Goal: Task Accomplishment & Management: Use online tool/utility

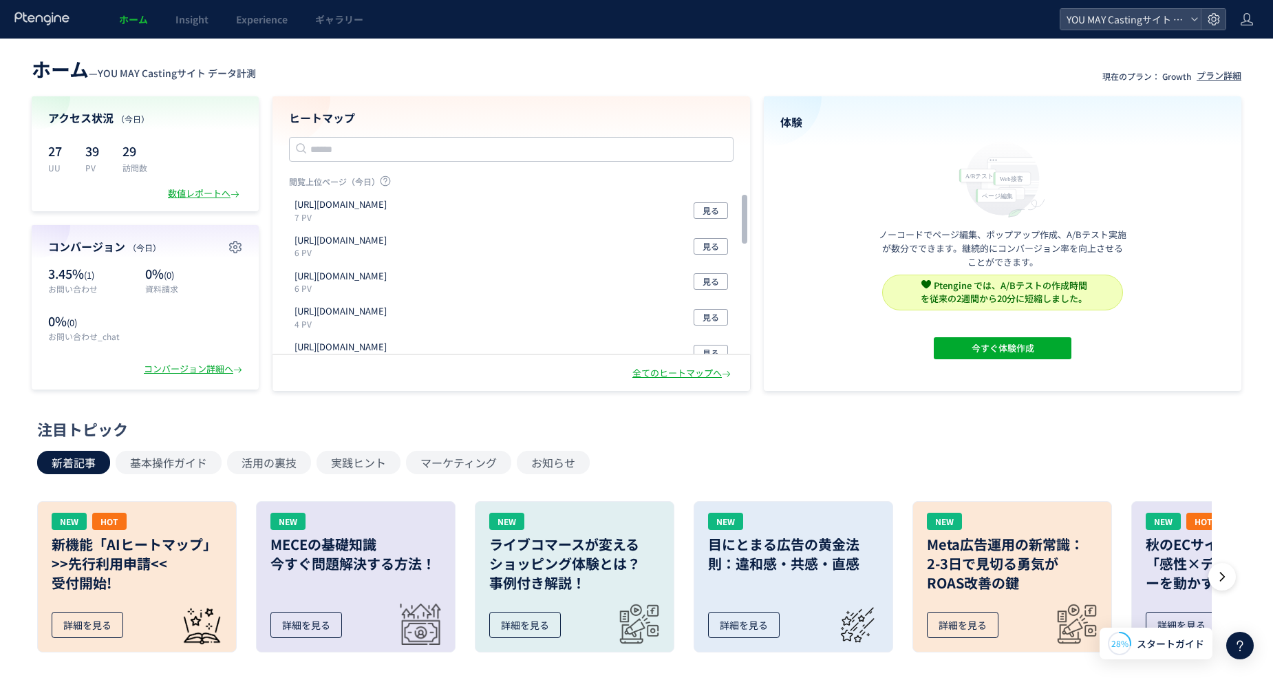
click at [797, 460] on div "新着記事 基本操作ガイド 活用の裏技 実践ヒント マーケティング お知らせ" at bounding box center [633, 462] width 1192 height 23
click at [293, 52] on div "ホーム — YOU MAY Castingサイト データ計測 現在のプラン： Growth プラン詳細 アクセス状況 （[DATE]） 27 UU 39 PV…" at bounding box center [636, 605] width 1273 height 1132
click at [78, 286] on p "お問い合わせ" at bounding box center [93, 289] width 90 height 12
drag, startPoint x: 112, startPoint y: 280, endPoint x: 110, endPoint y: 267, distance: 13.2
click at [112, 277] on p "3.45% (1)" at bounding box center [93, 274] width 90 height 18
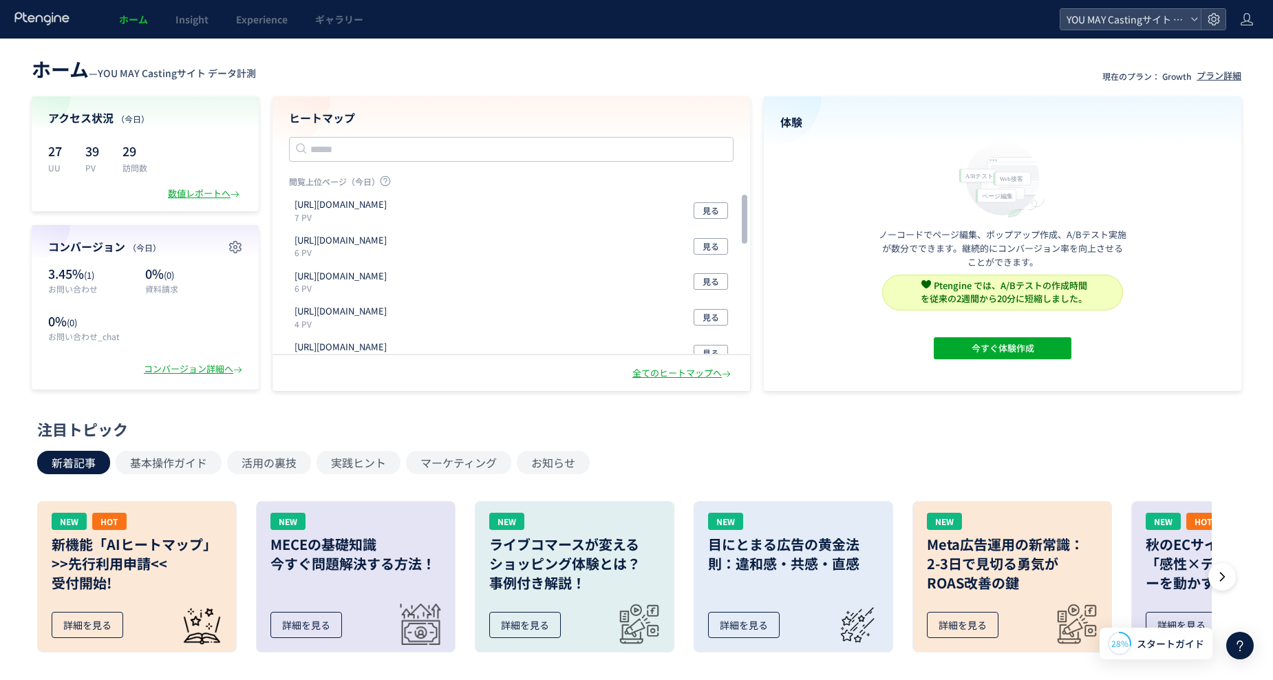
drag, startPoint x: 65, startPoint y: 144, endPoint x: 388, endPoint y: 106, distance: 325.0
click at [70, 141] on div "27 UU 39 PV 29 訪問数" at bounding box center [145, 157] width 194 height 34
click at [396, 79] on header "ホーム — YOU MAY Castingサイト データ計測 現在のプラン： Growth プラン詳細" at bounding box center [637, 67] width 1210 height 30
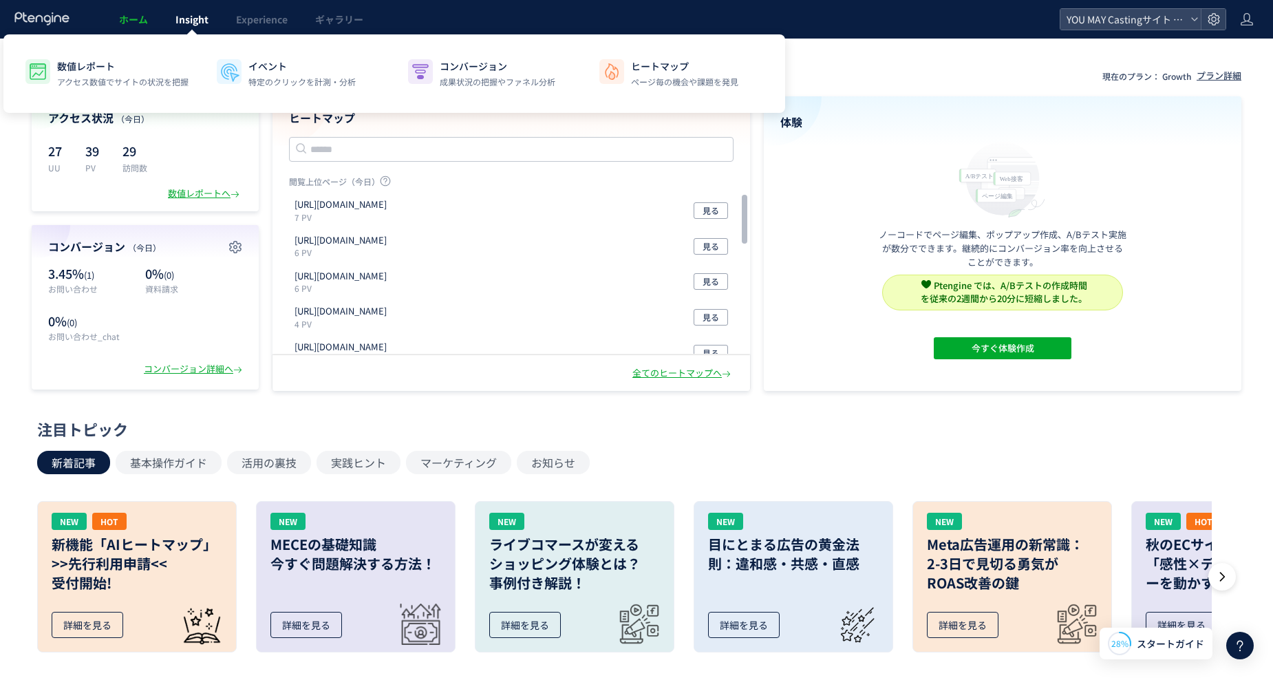
click at [184, 21] on span "Insight" at bounding box center [192, 19] width 33 height 14
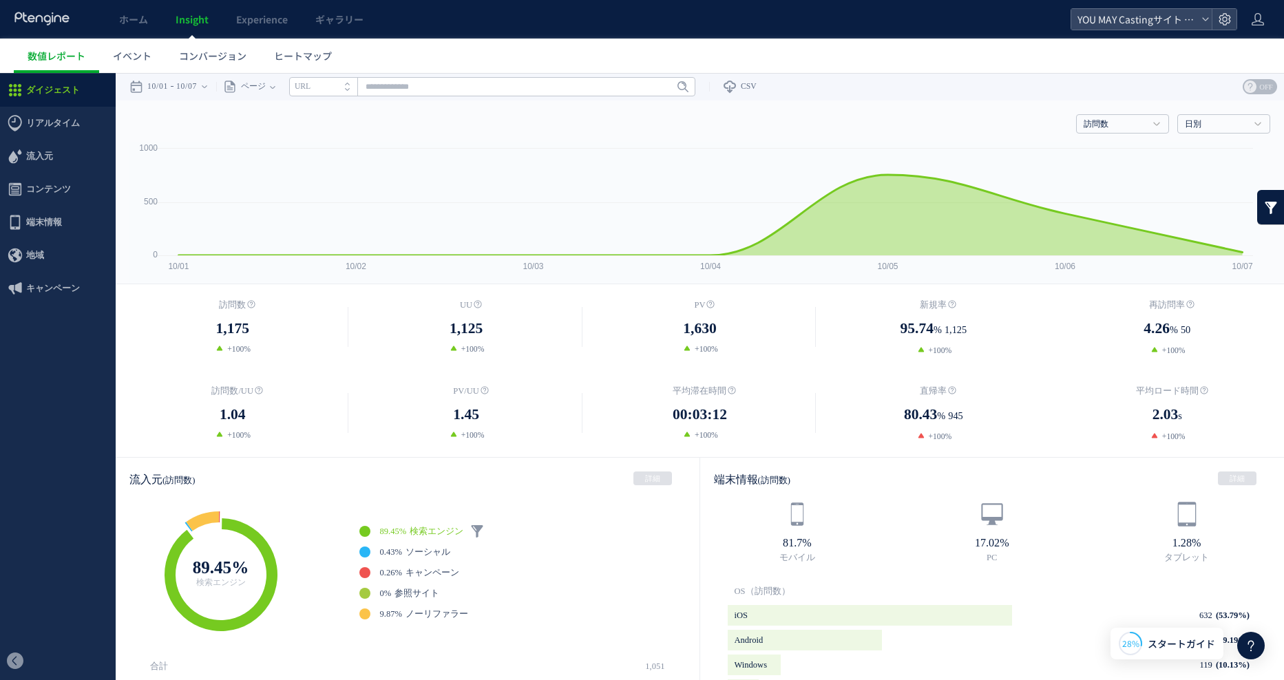
click at [83, 476] on ul "ダイジェスト リアルタイム ダイジェスト コンテンツ 地域" at bounding box center [58, 358] width 116 height 569
click at [198, 45] on link "コンバージョン" at bounding box center [212, 56] width 95 height 34
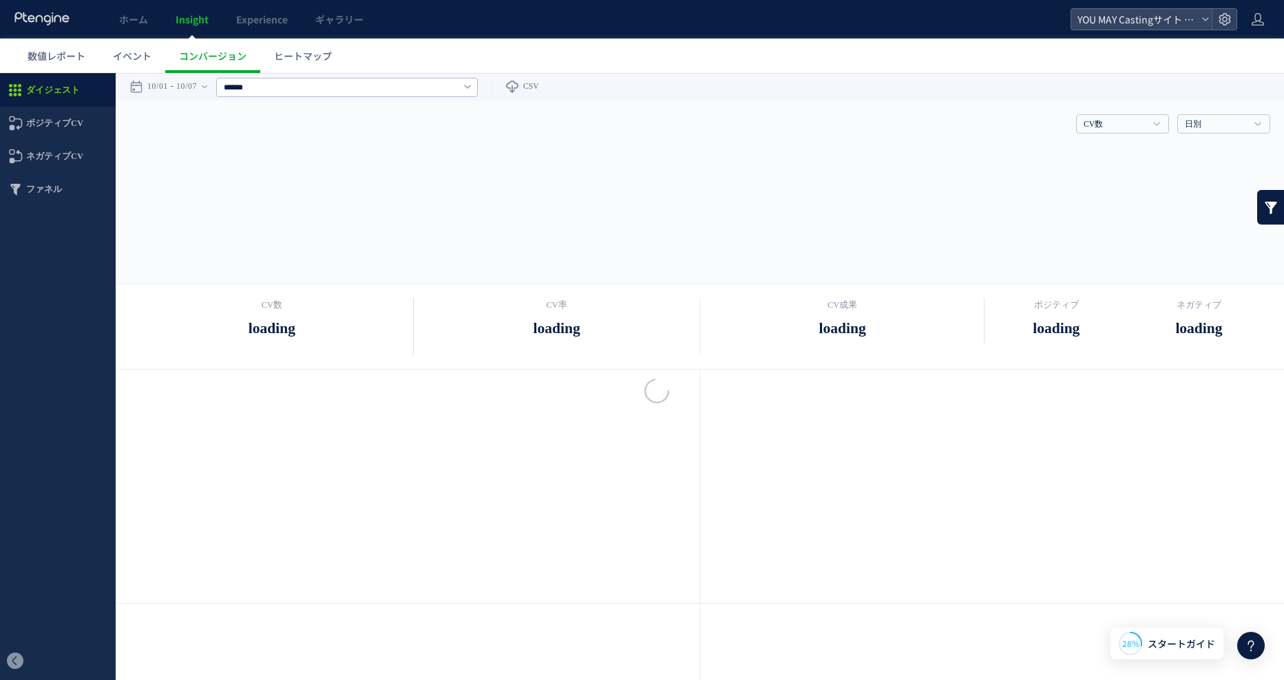
click at [145, 54] on div at bounding box center [642, 340] width 1284 height 680
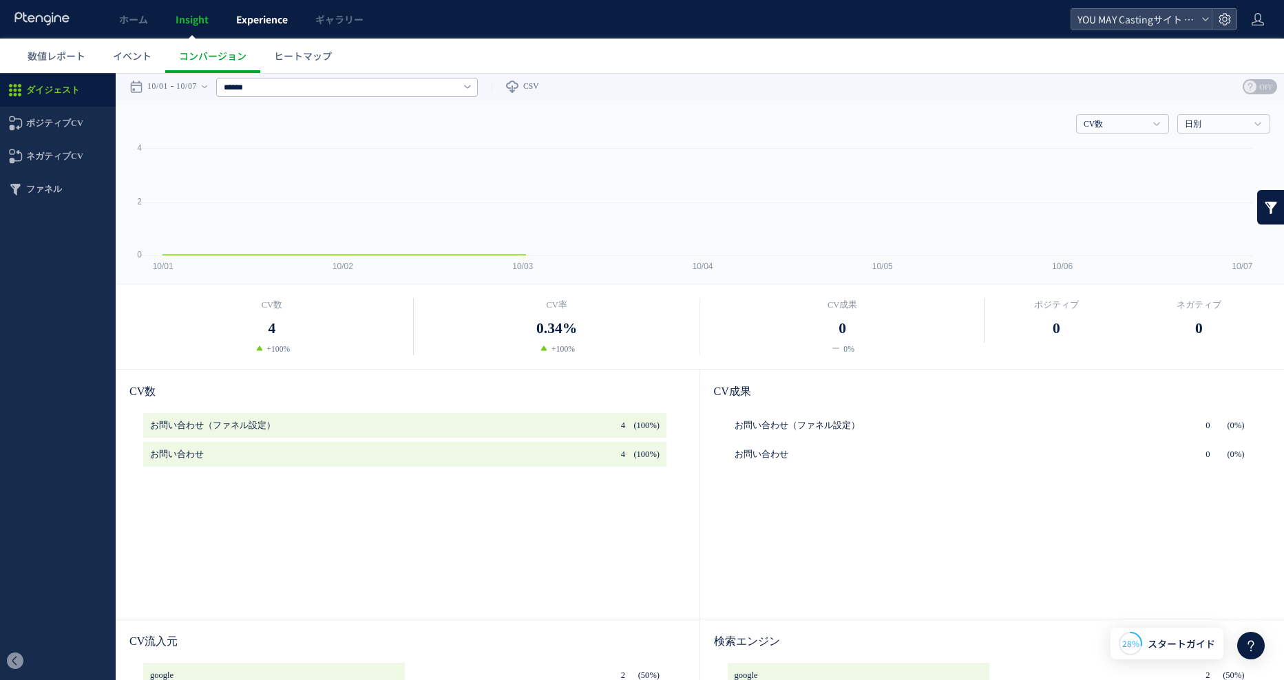
click at [274, 22] on span "Experience" at bounding box center [262, 19] width 52 height 14
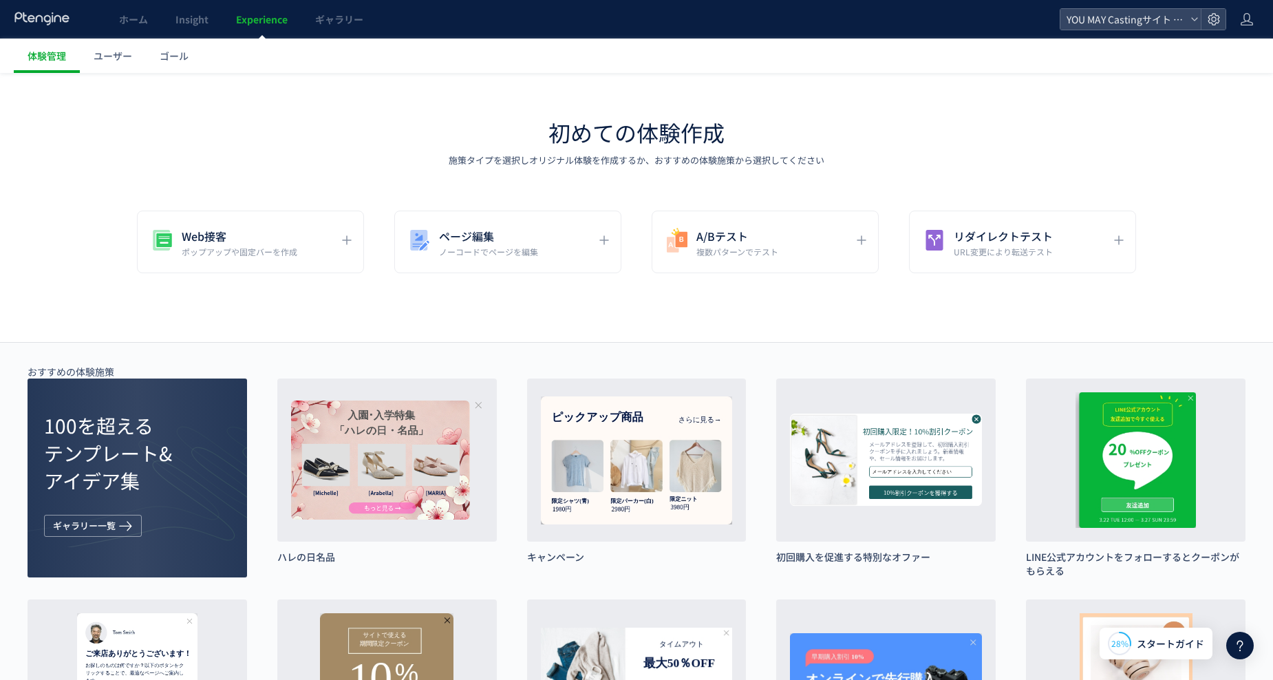
click at [571, 254] on div "ページ編集 ノーコードでページを編集" at bounding box center [497, 241] width 183 height 31
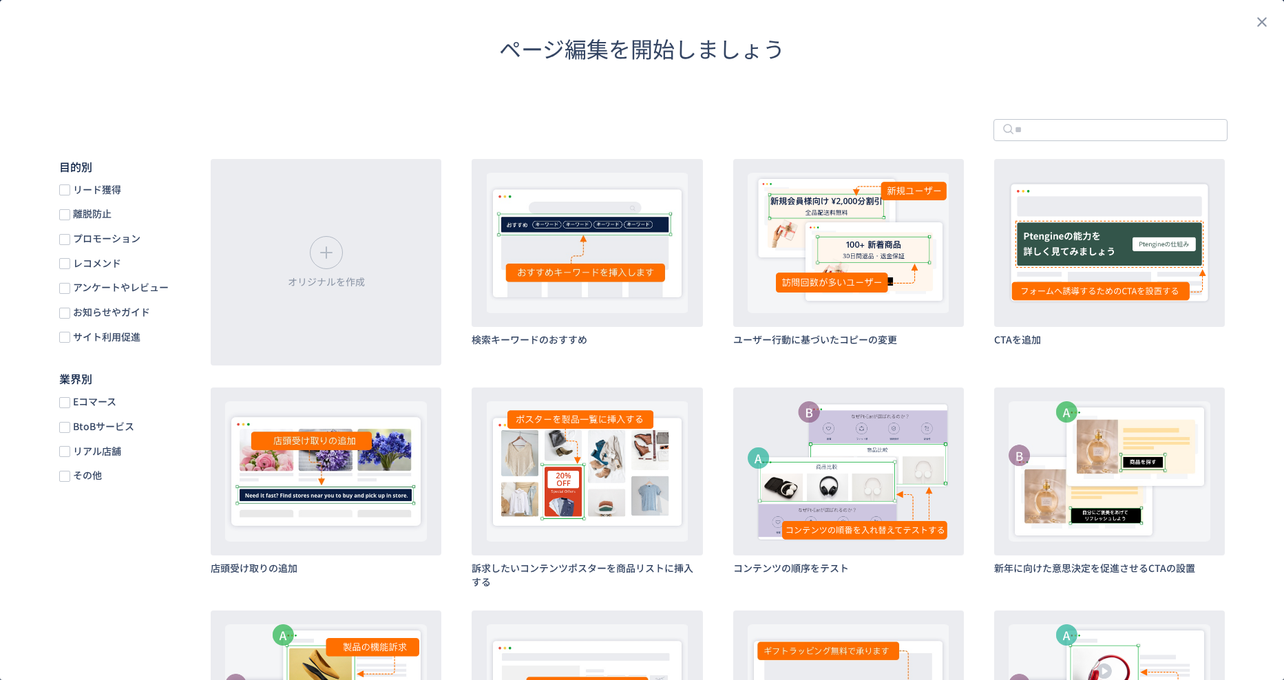
click at [427, 87] on header "ページ編集を開始しましょう" at bounding box center [642, 49] width 1284 height 98
click at [105, 191] on span "リード獲得" at bounding box center [95, 189] width 51 height 13
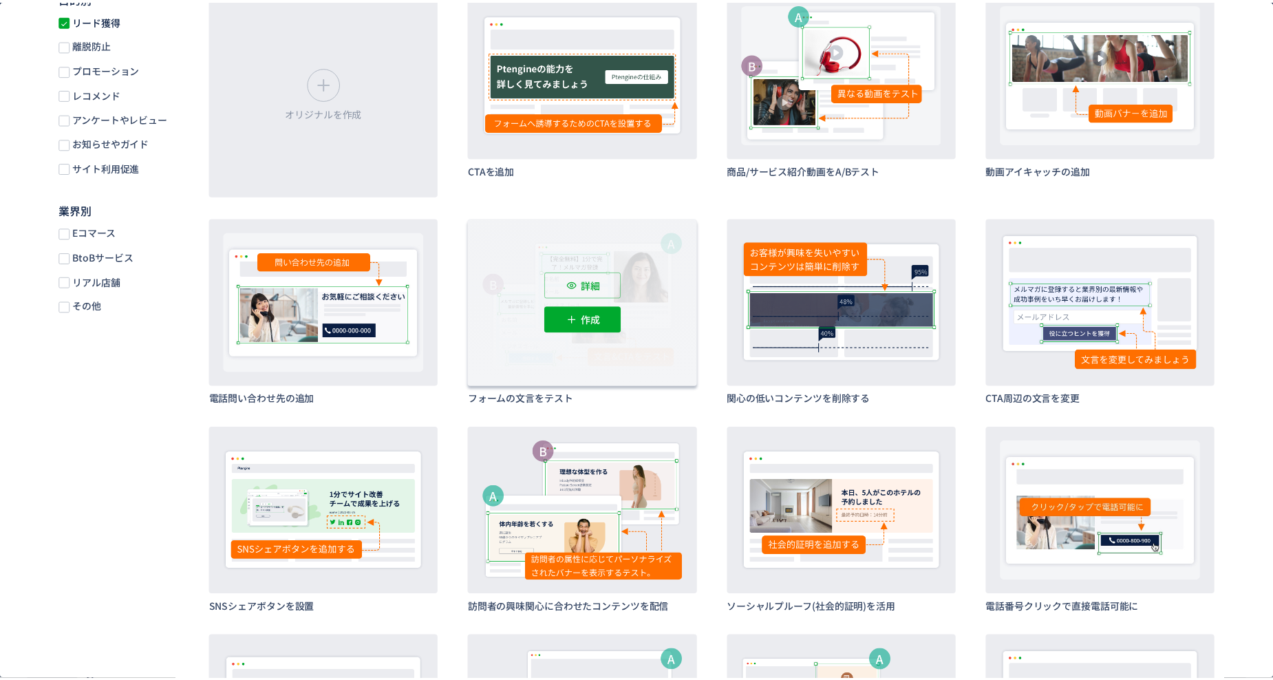
scroll to position [138, 0]
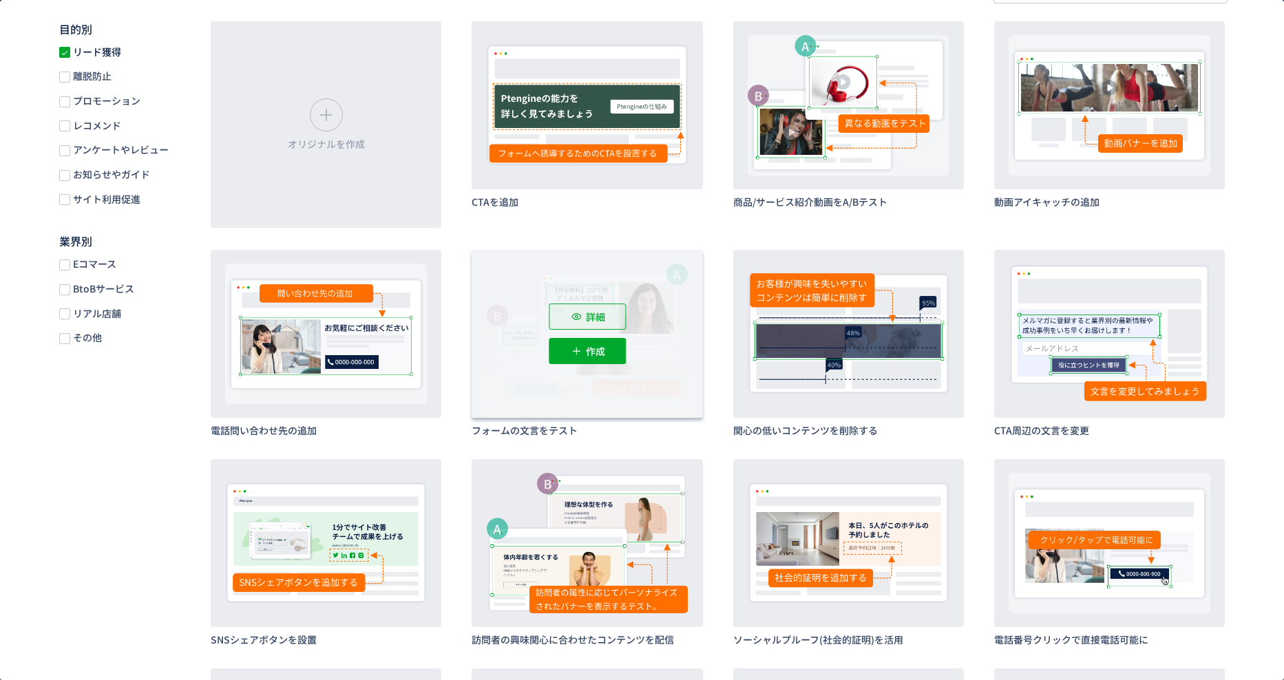
click at [590, 321] on p "詳細" at bounding box center [595, 317] width 19 height 26
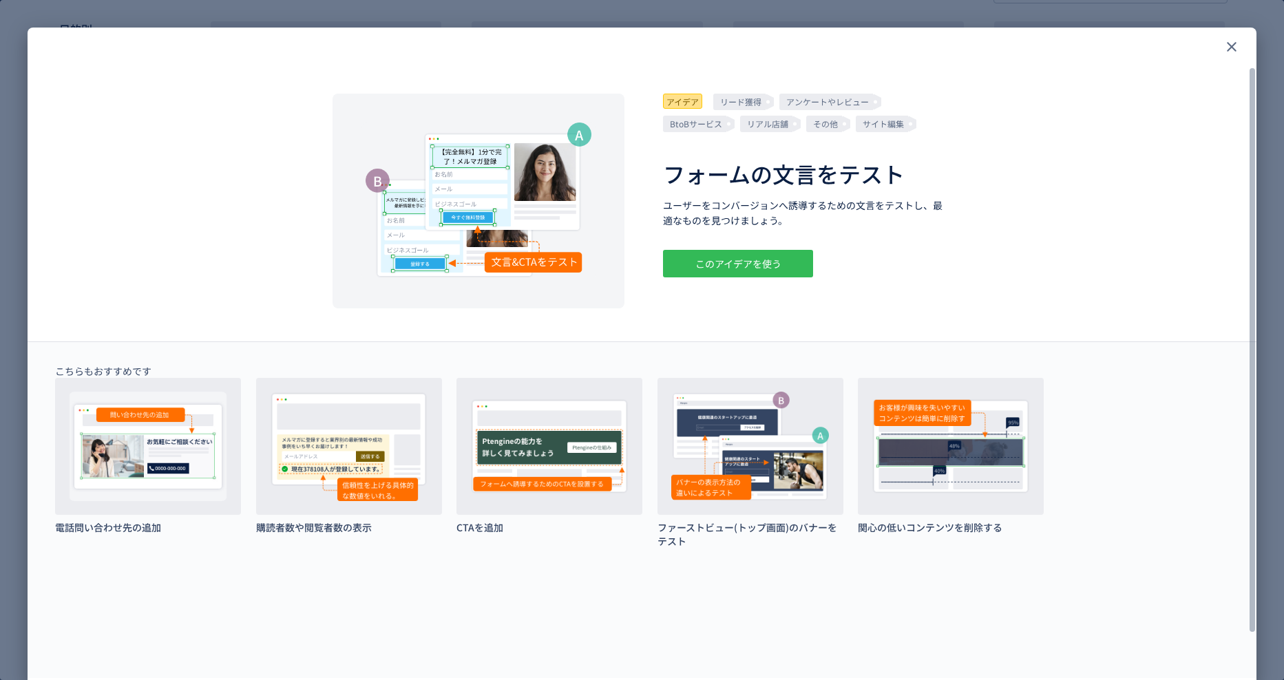
click at [774, 269] on div "このアイデアを使う" at bounding box center [738, 264] width 150 height 28
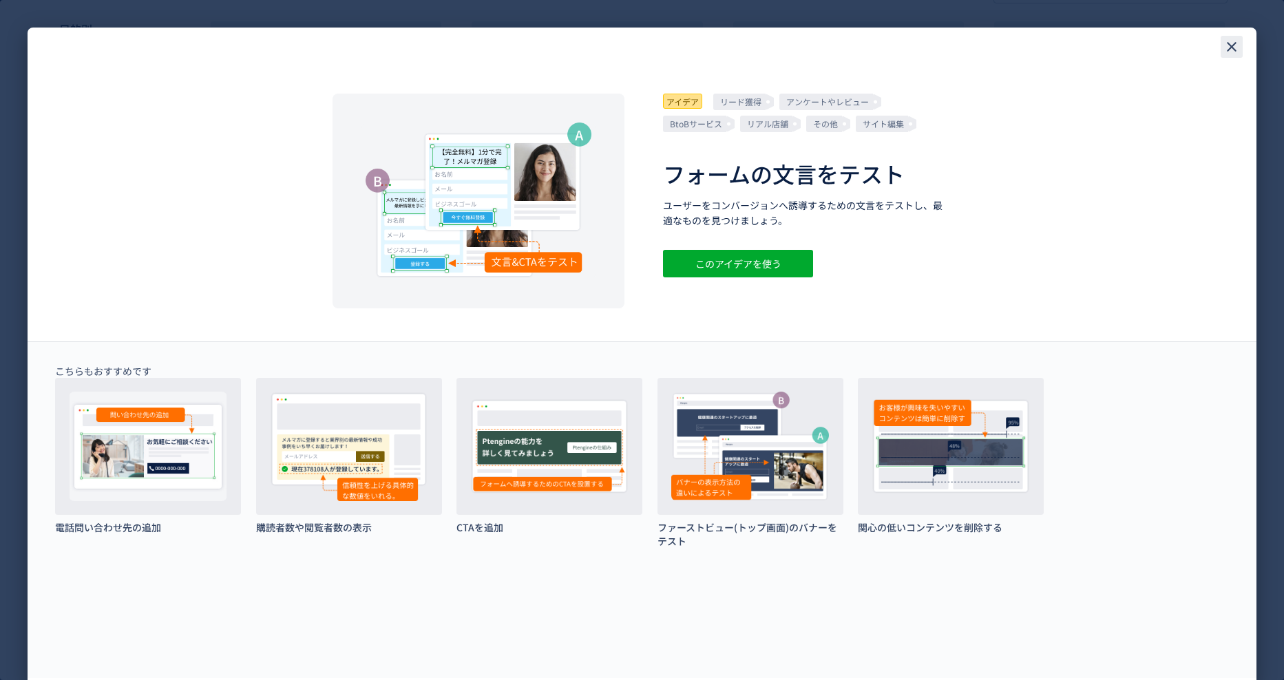
click at [1236, 46] on icon "close" at bounding box center [1231, 47] width 17 height 17
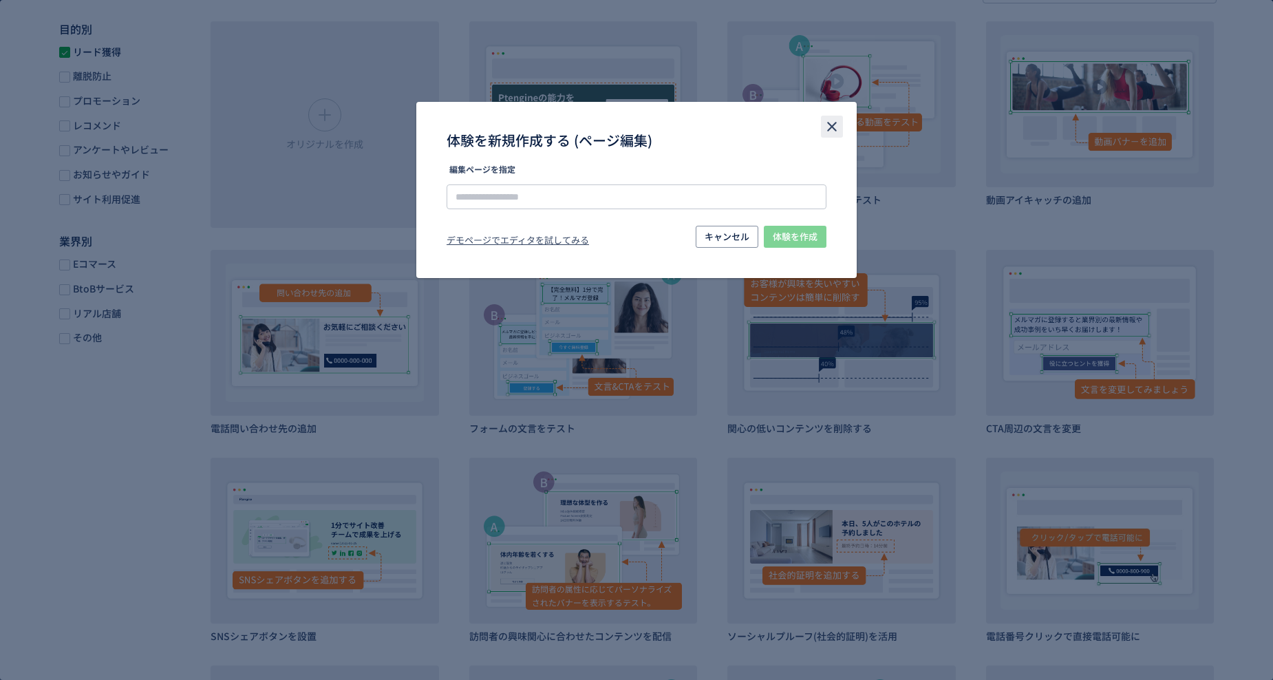
click at [831, 125] on use "close" at bounding box center [832, 127] width 10 height 10
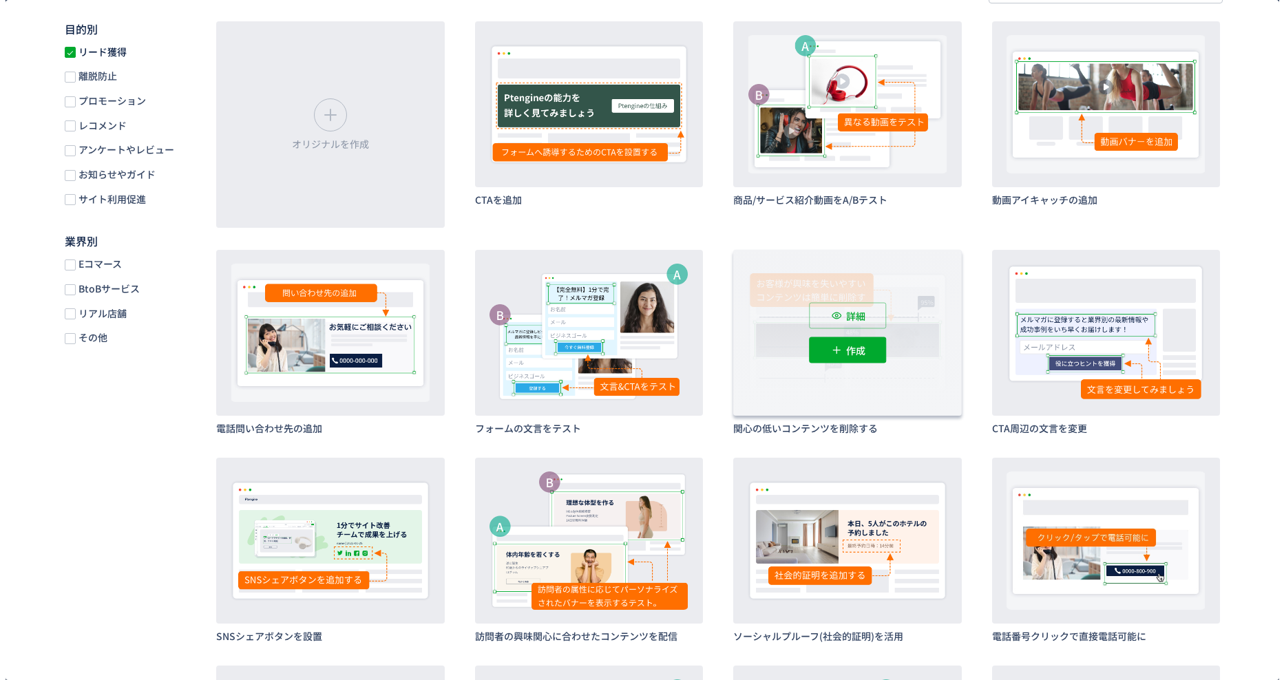
scroll to position [69, 0]
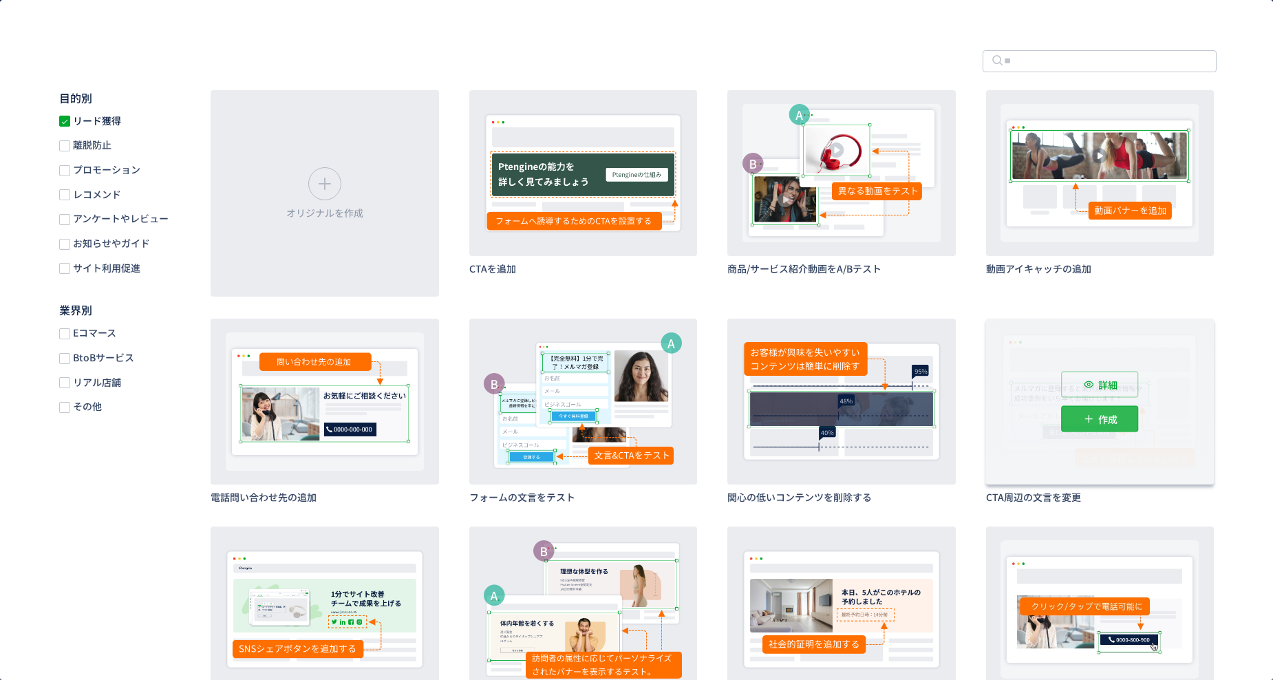
click at [1103, 421] on p "作成" at bounding box center [1108, 418] width 19 height 26
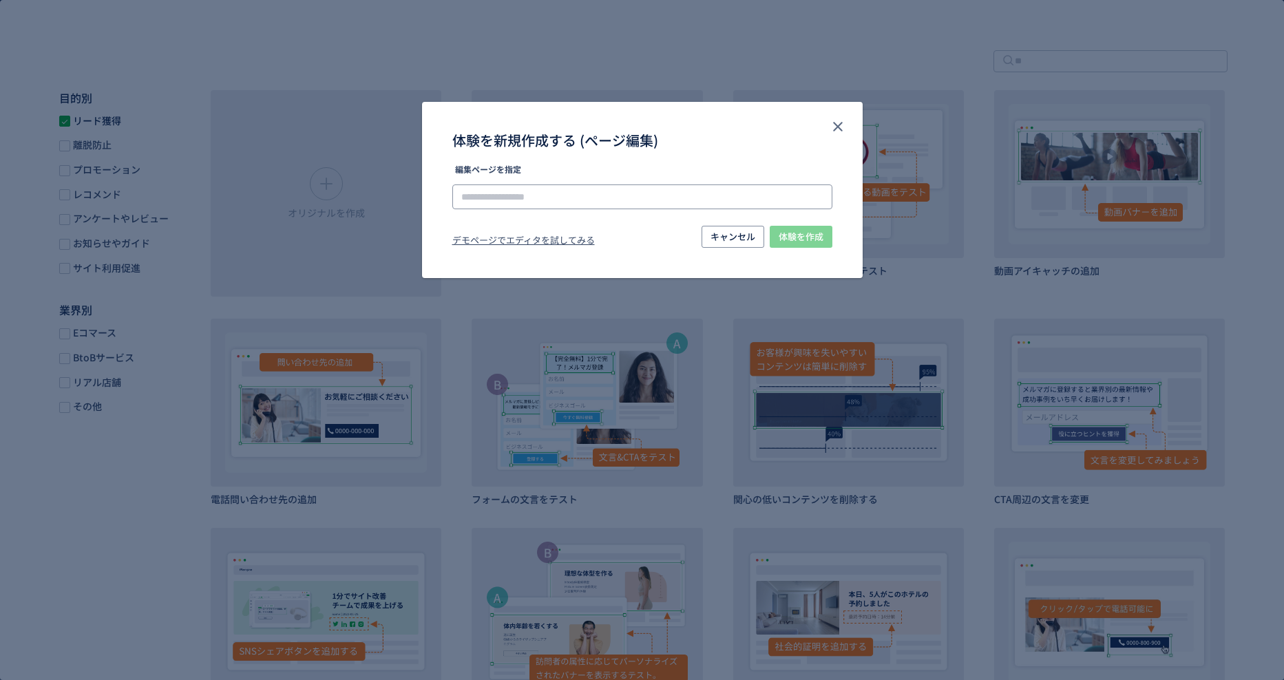
click at [584, 200] on input "体験を新規作成する (ページ編集)" at bounding box center [642, 196] width 380 height 25
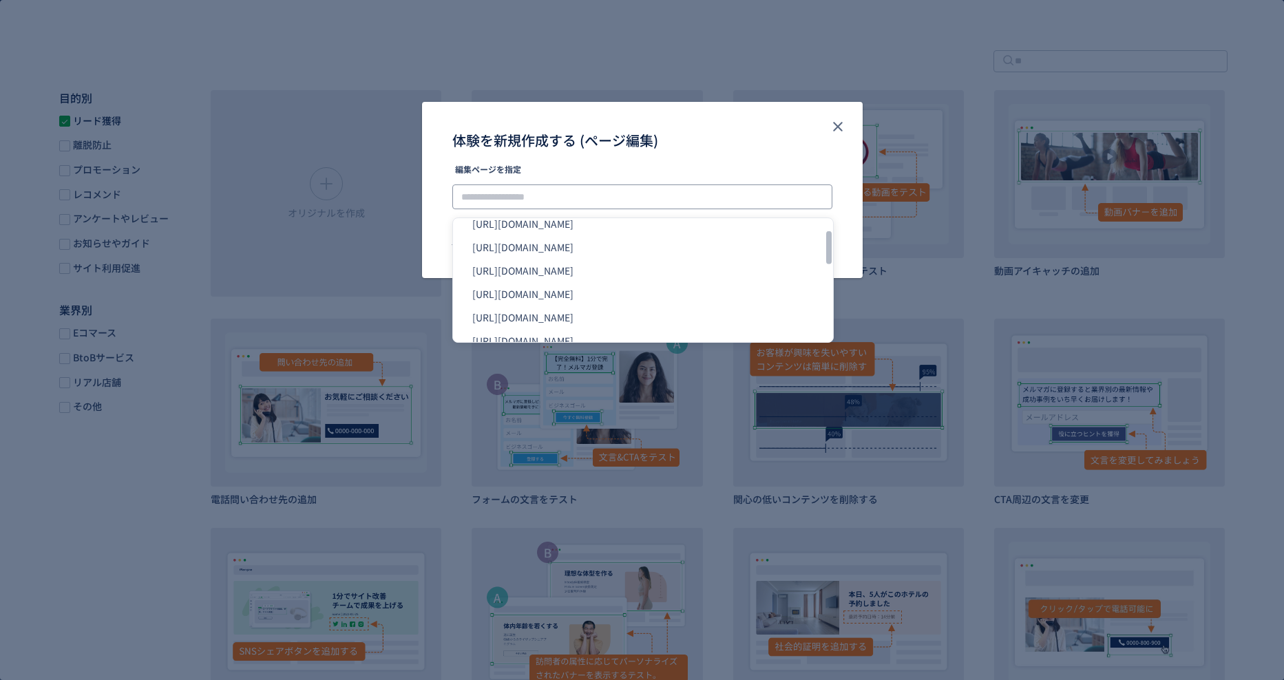
scroll to position [275, 0]
click at [834, 127] on icon "close" at bounding box center [837, 126] width 17 height 17
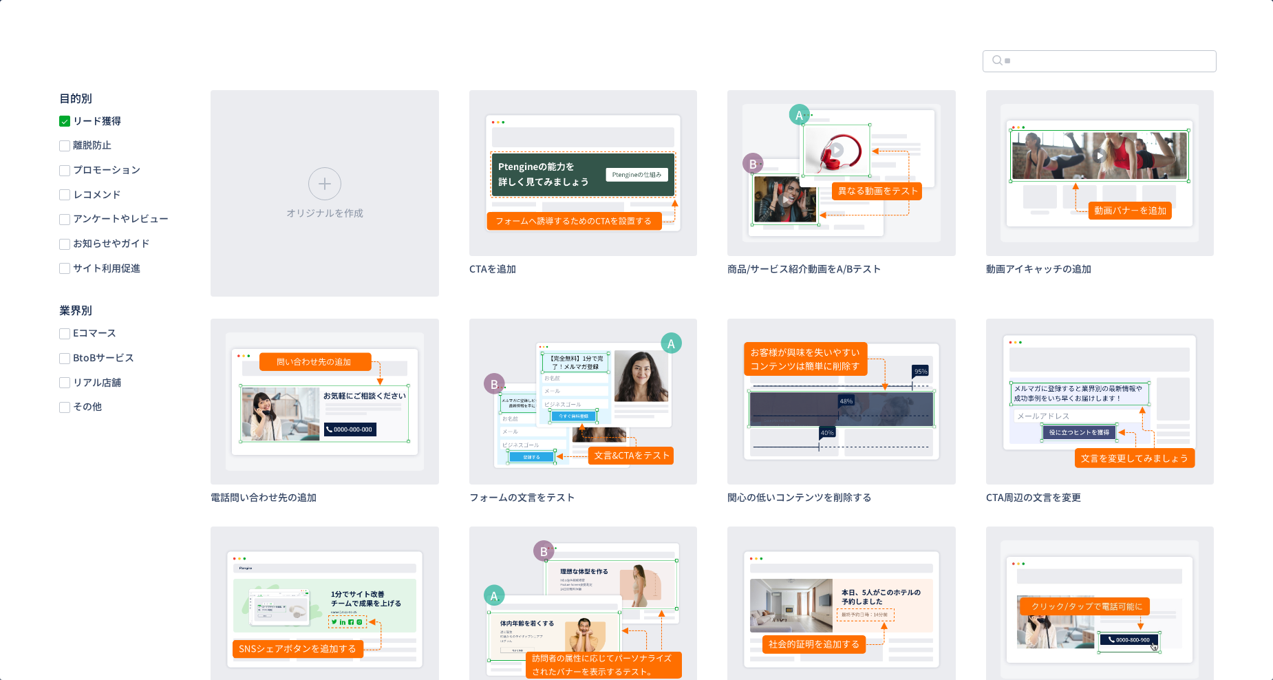
click at [827, 36] on div "目的別 リード獲得 離脱防止 プロモーション レコメンド アンケートやレビュー お知らせやガイド サイト利用促進 業界別 Eコマース BtoBサービス リアル…" at bounding box center [636, 592] width 1273 height 1127
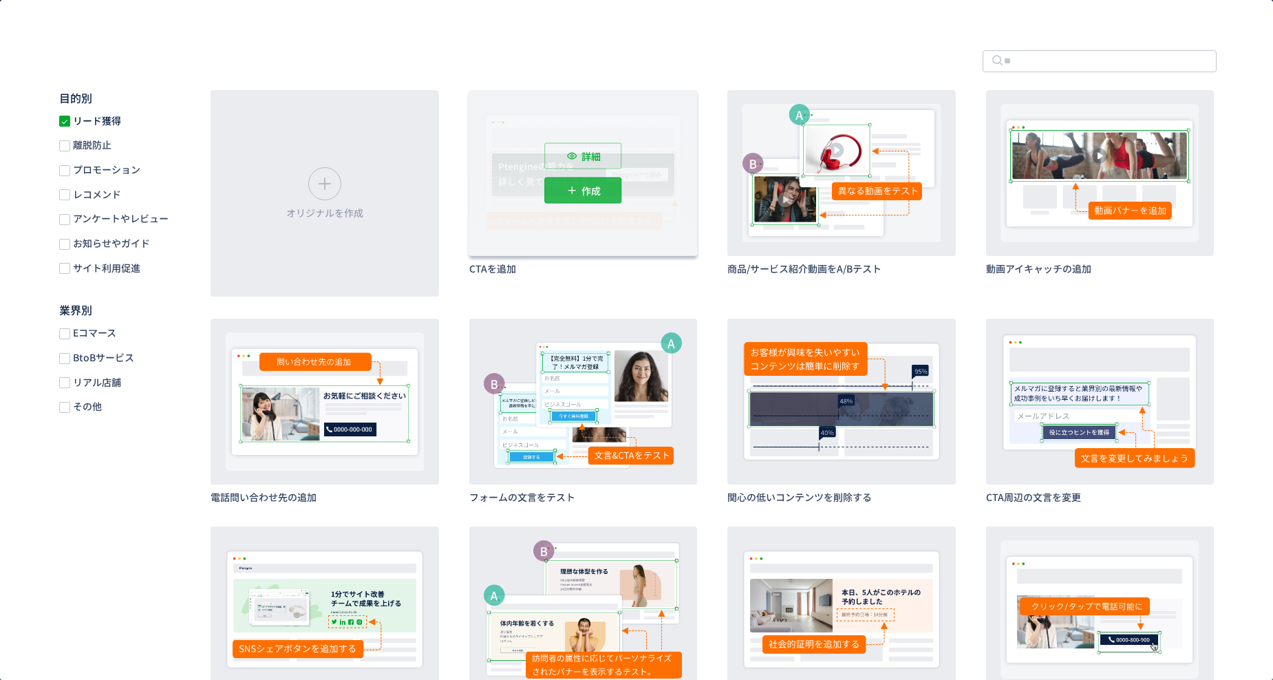
click at [591, 192] on p "作成" at bounding box center [591, 190] width 19 height 26
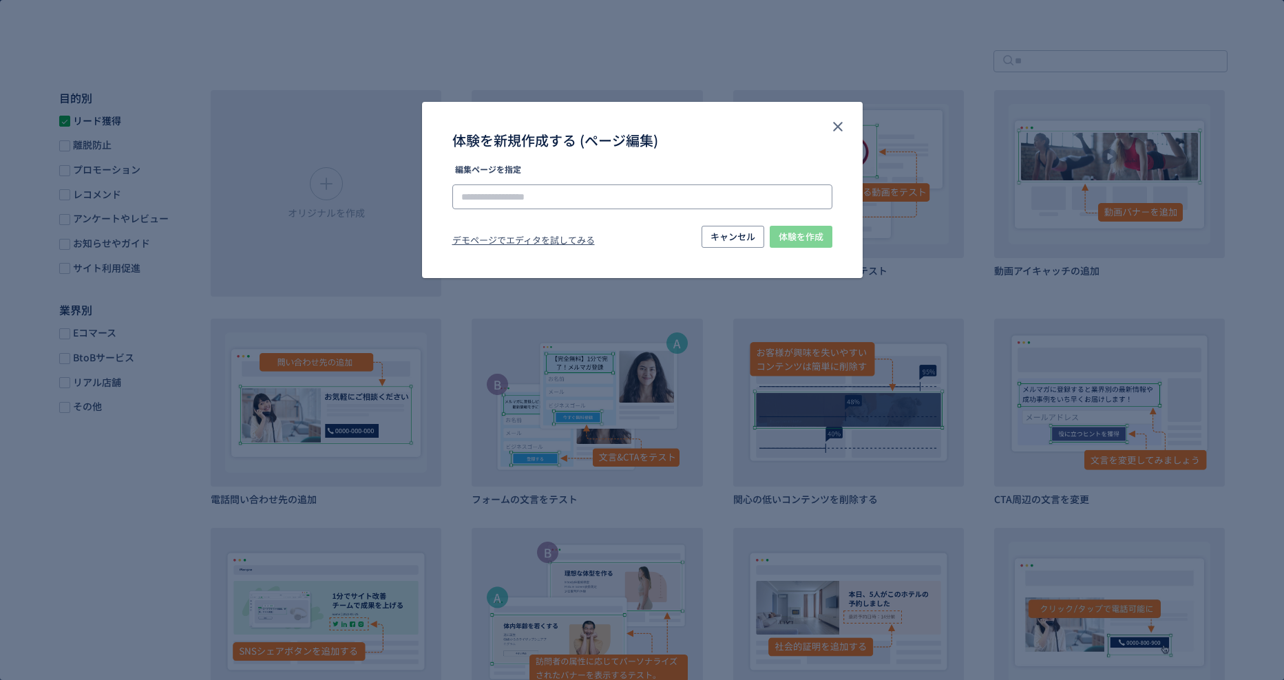
click at [646, 200] on input "体験を新規作成する (ページ編集)" at bounding box center [642, 196] width 380 height 25
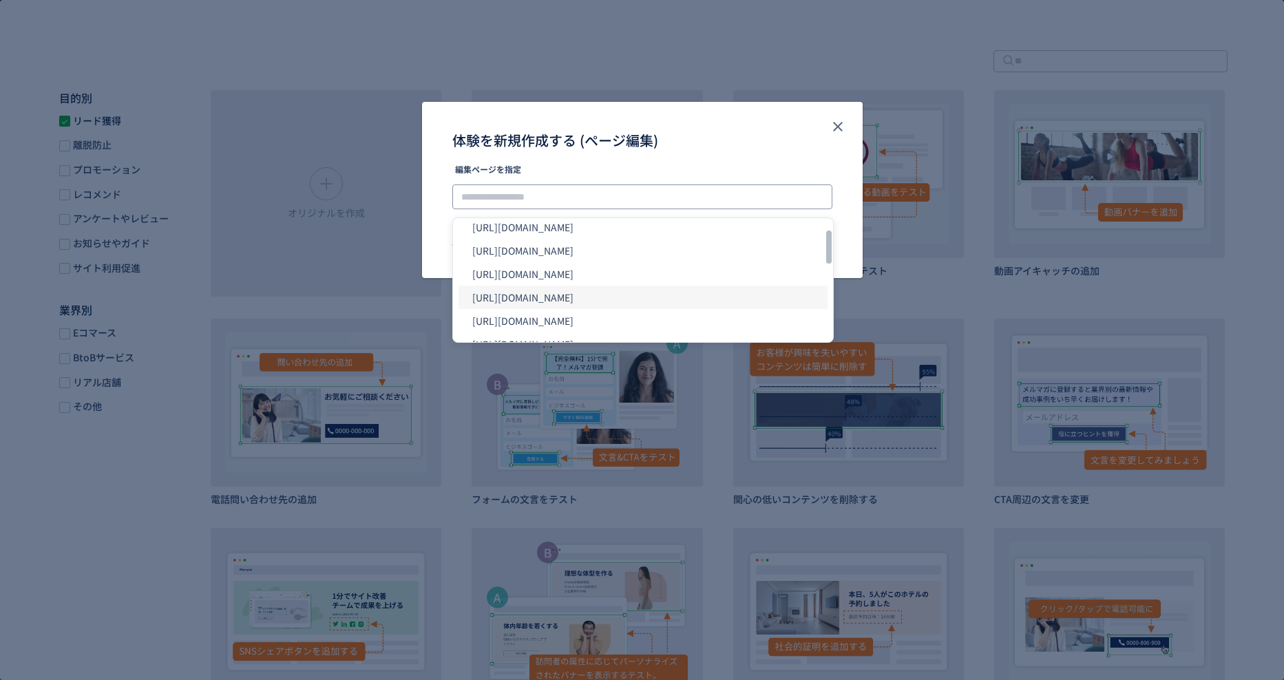
scroll to position [262, 0]
click at [633, 297] on li "[URL][DOMAIN_NAME]" at bounding box center [642, 301] width 369 height 23
type input "**********"
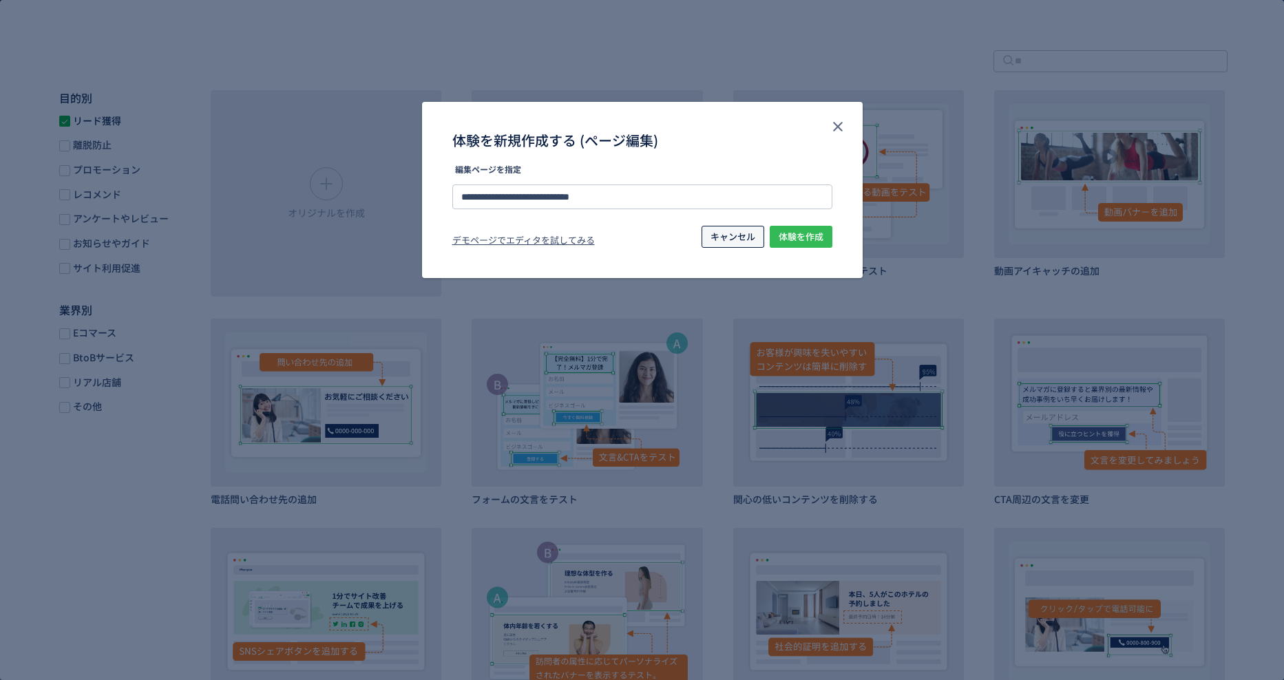
drag, startPoint x: 815, startPoint y: 233, endPoint x: 736, endPoint y: 246, distance: 79.4
click at [574, 259] on div "**********" at bounding box center [642, 216] width 441 height 102
click at [813, 235] on span "体験を作成" at bounding box center [800, 237] width 45 height 22
